Goal: Navigation & Orientation: Find specific page/section

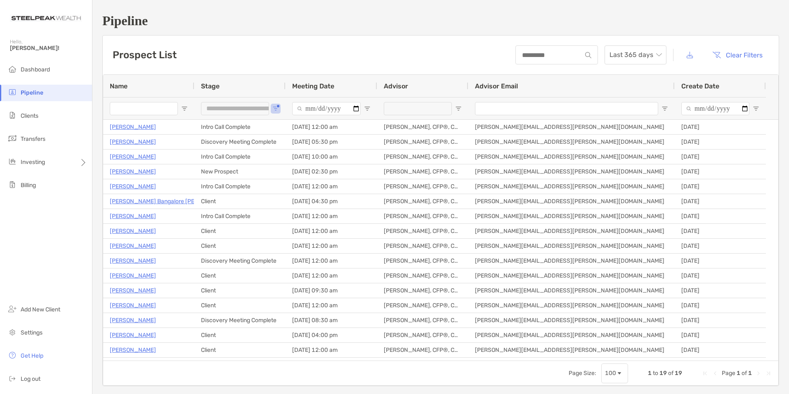
drag, startPoint x: 707, startPoint y: 20, endPoint x: 690, endPoint y: 0, distance: 25.5
click at [707, 20] on h1 "Pipeline" at bounding box center [440, 20] width 677 height 15
